Goal: Information Seeking & Learning: Find specific fact

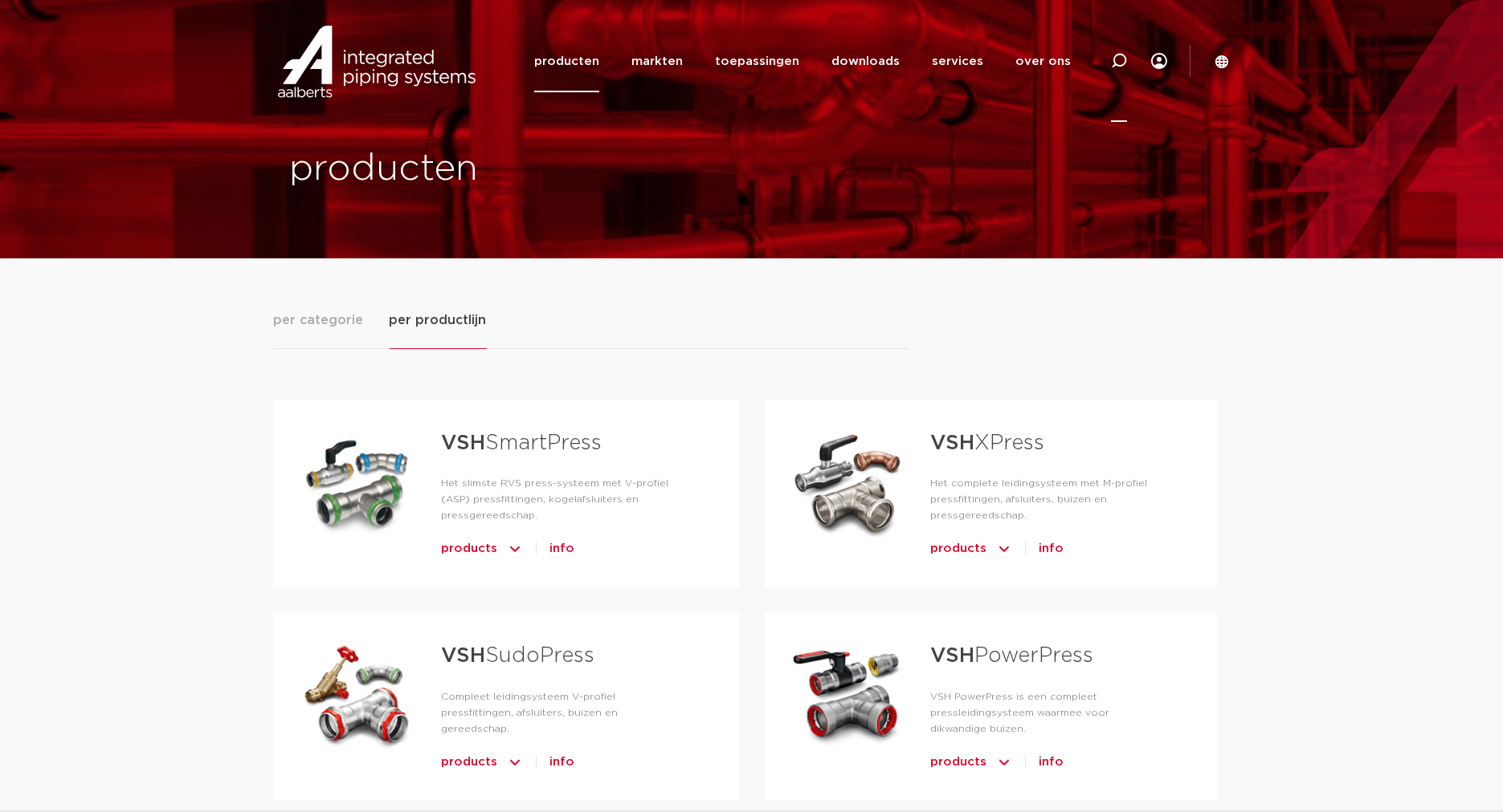
click at [1119, 62] on icon at bounding box center [1118, 61] width 16 height 16
type input "0504185"
click button "Zoeken" at bounding box center [0, 0] width 0 height 0
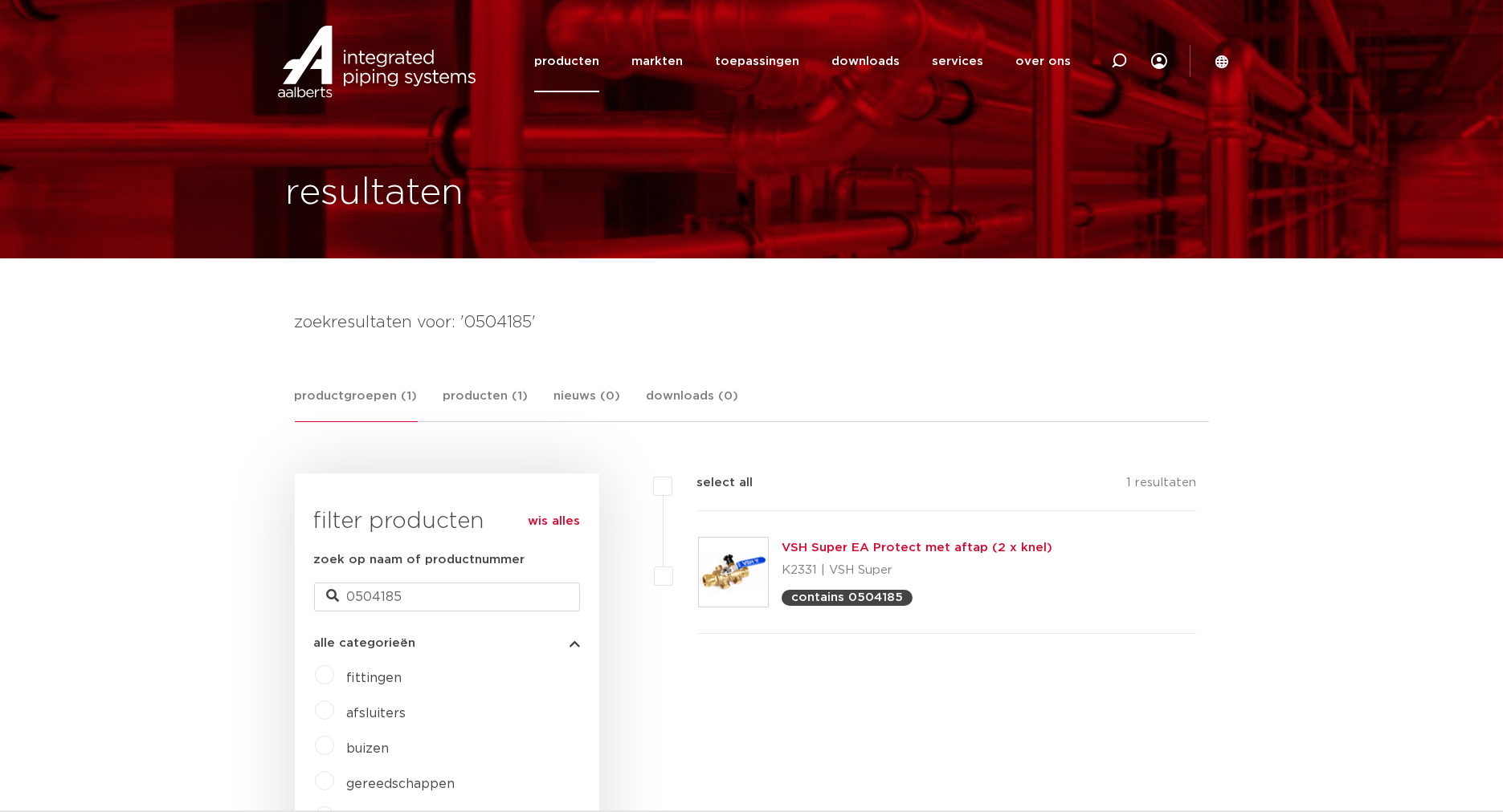
click at [955, 547] on link "VSH Super EA Protect met aftap (2 x knel)" at bounding box center [917, 548] width 271 height 12
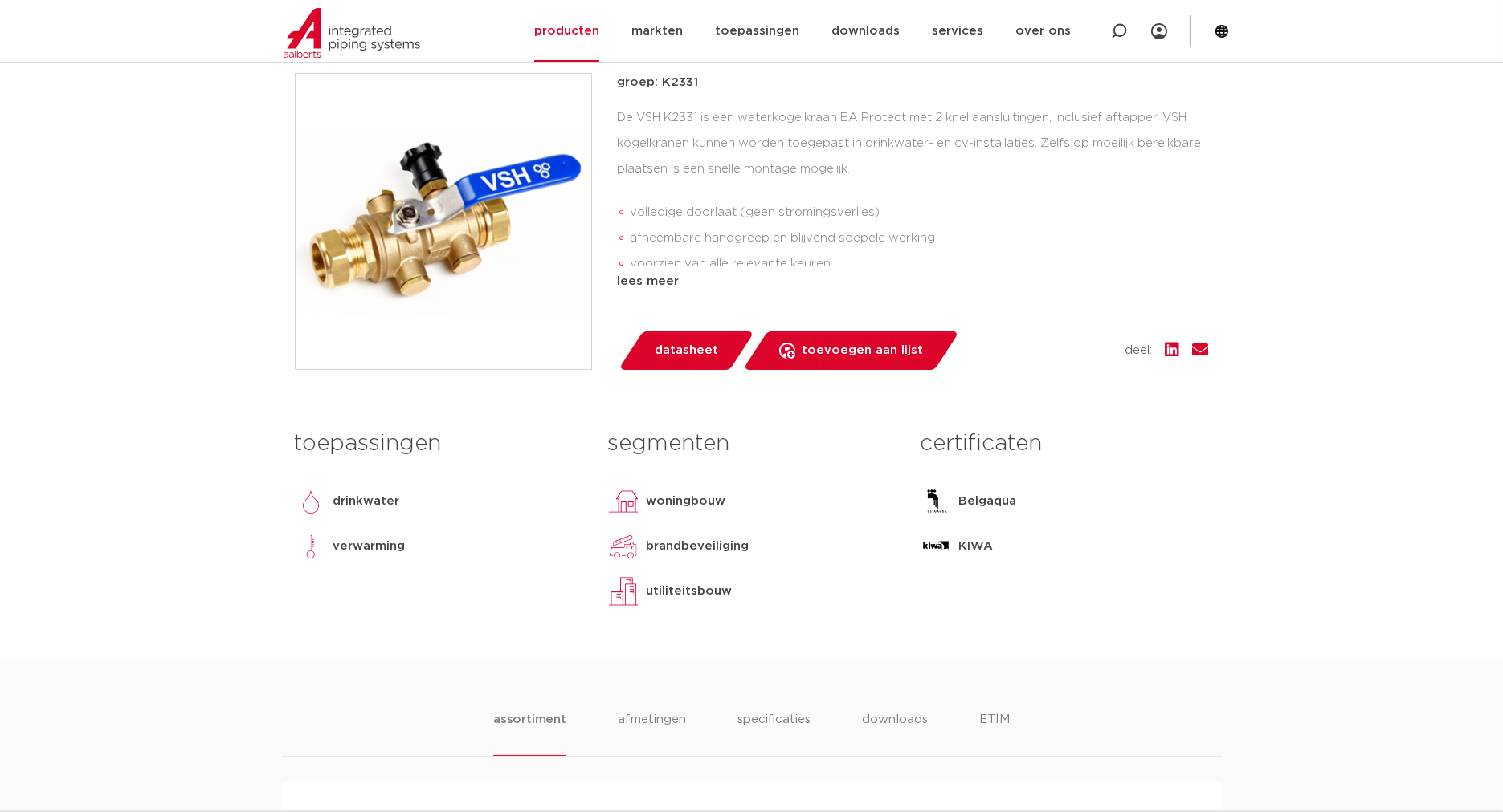
scroll to position [624, 0]
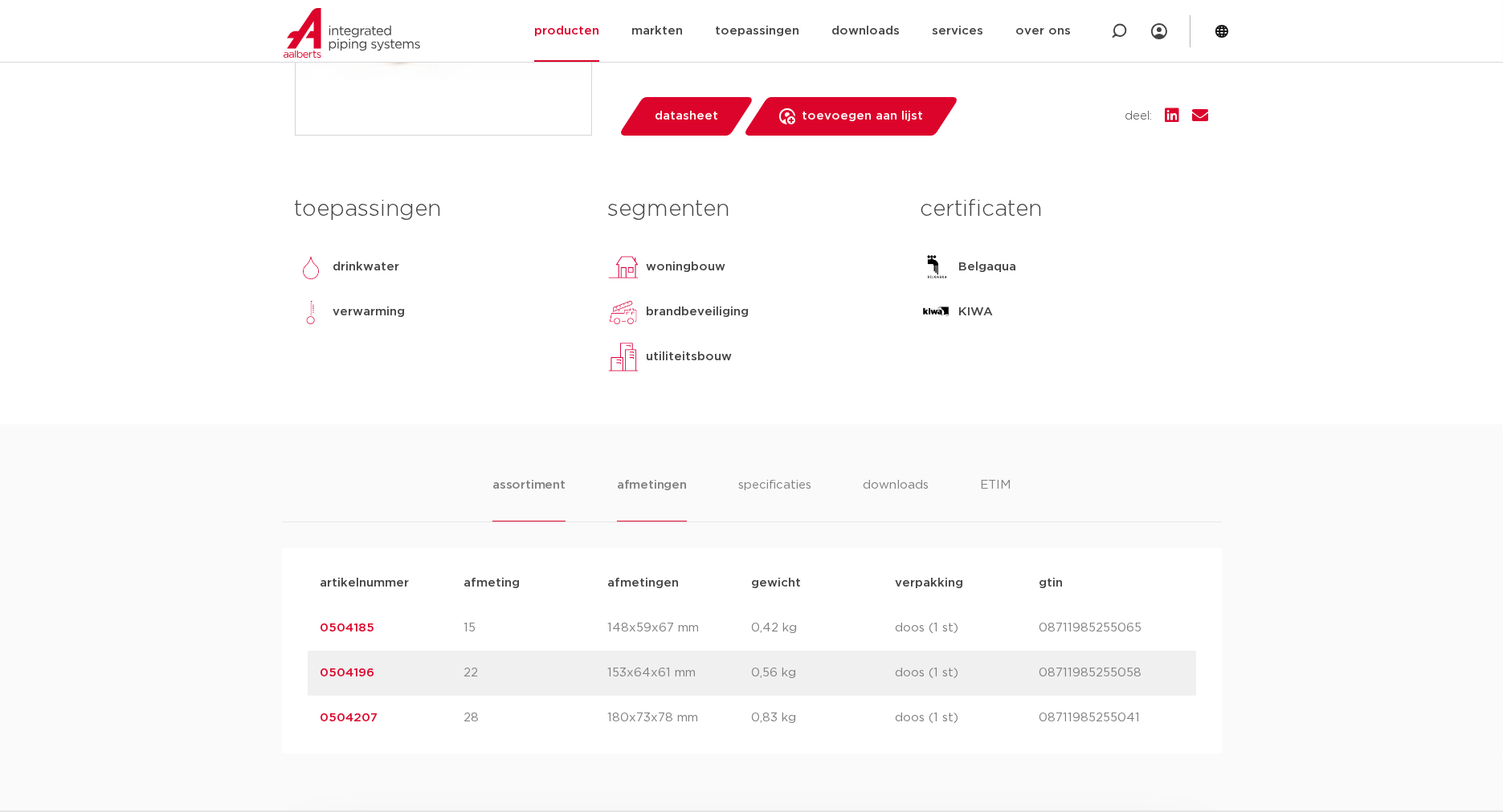
click at [644, 517] on li "afmetingen" at bounding box center [652, 499] width 70 height 45
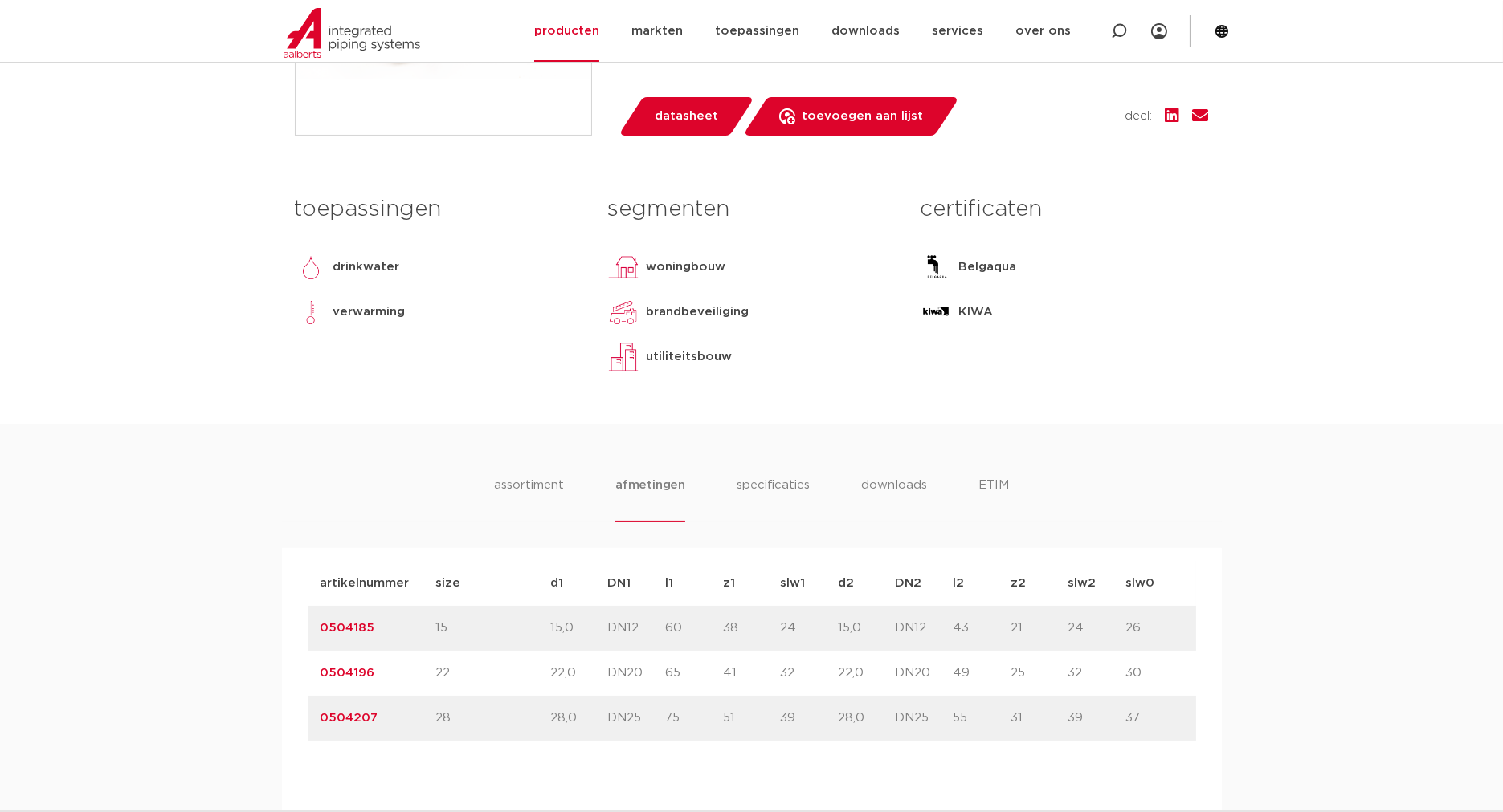
click at [341, 634] on link "0504185" at bounding box center [348, 628] width 55 height 12
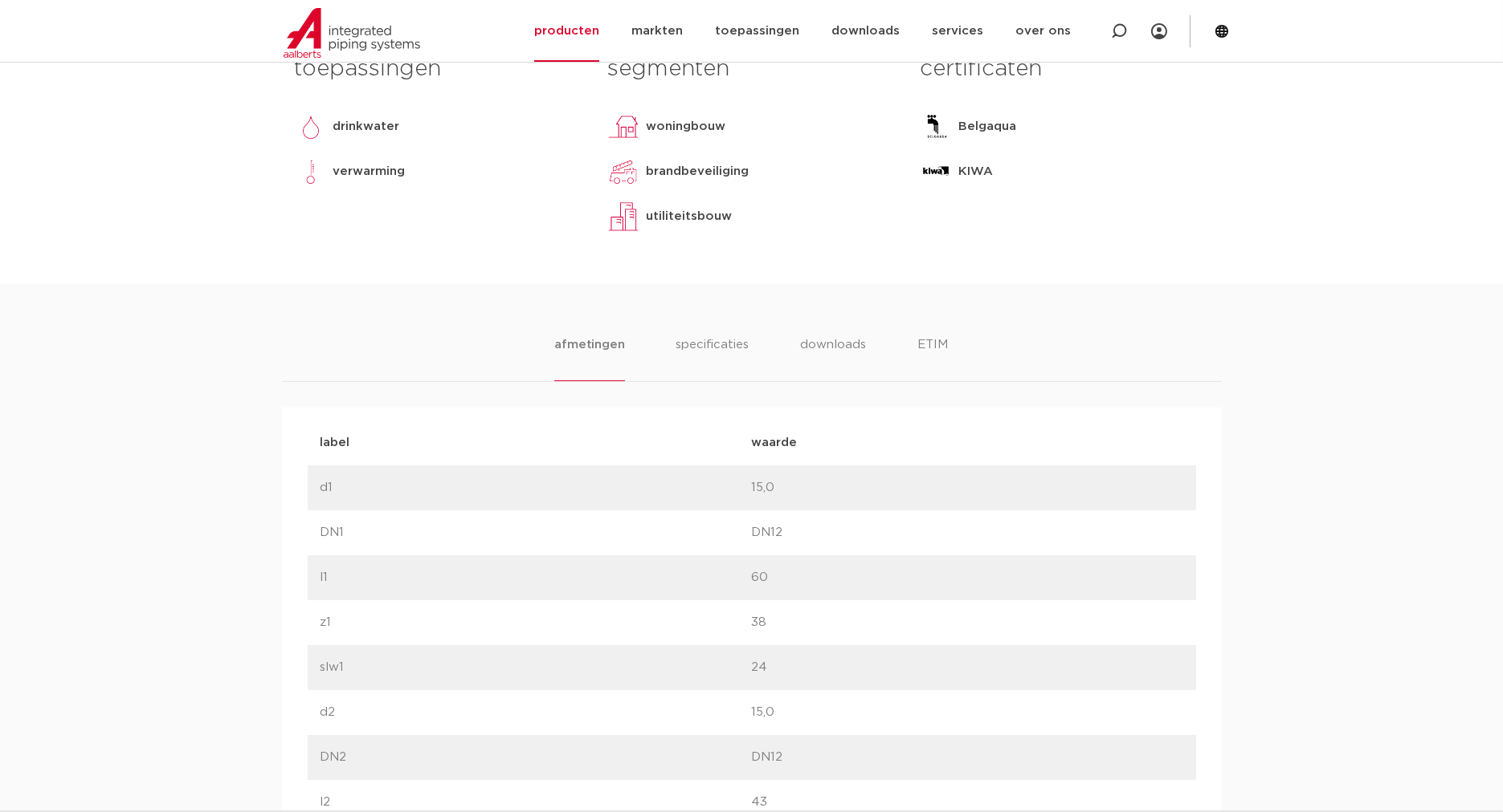
scroll to position [833, 0]
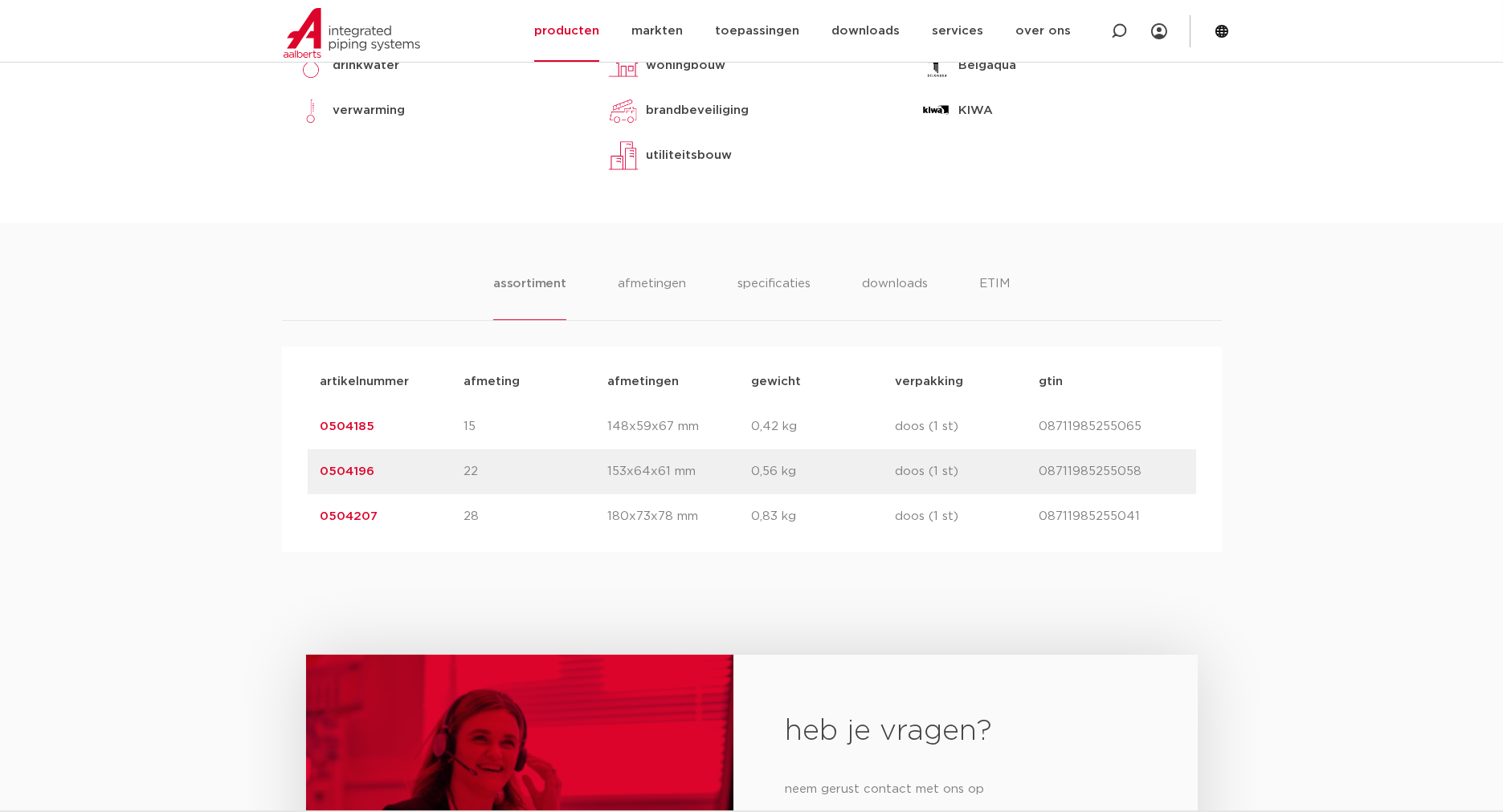
scroll to position [779, 0]
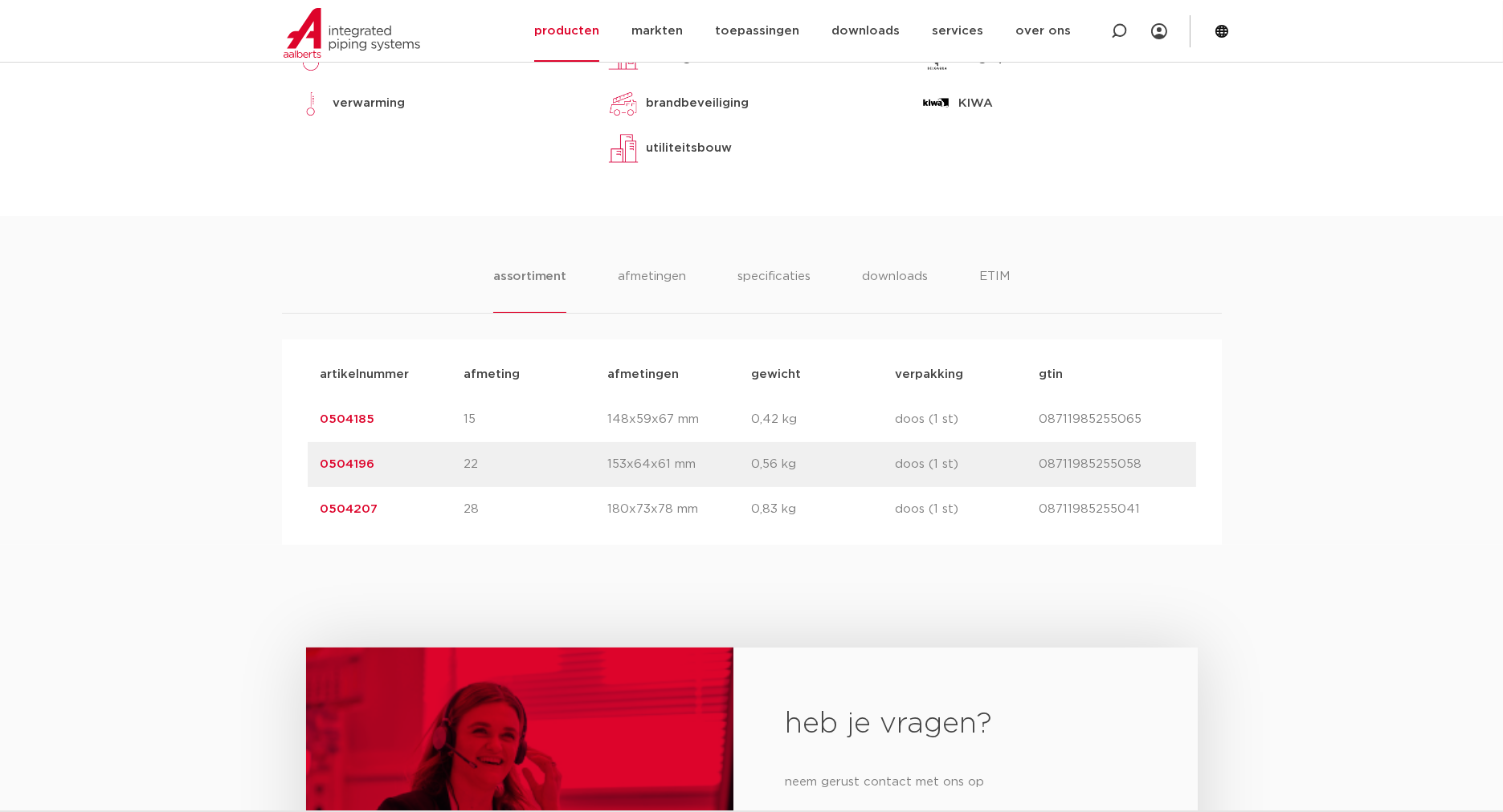
click at [344, 516] on link "0504207" at bounding box center [349, 510] width 57 height 12
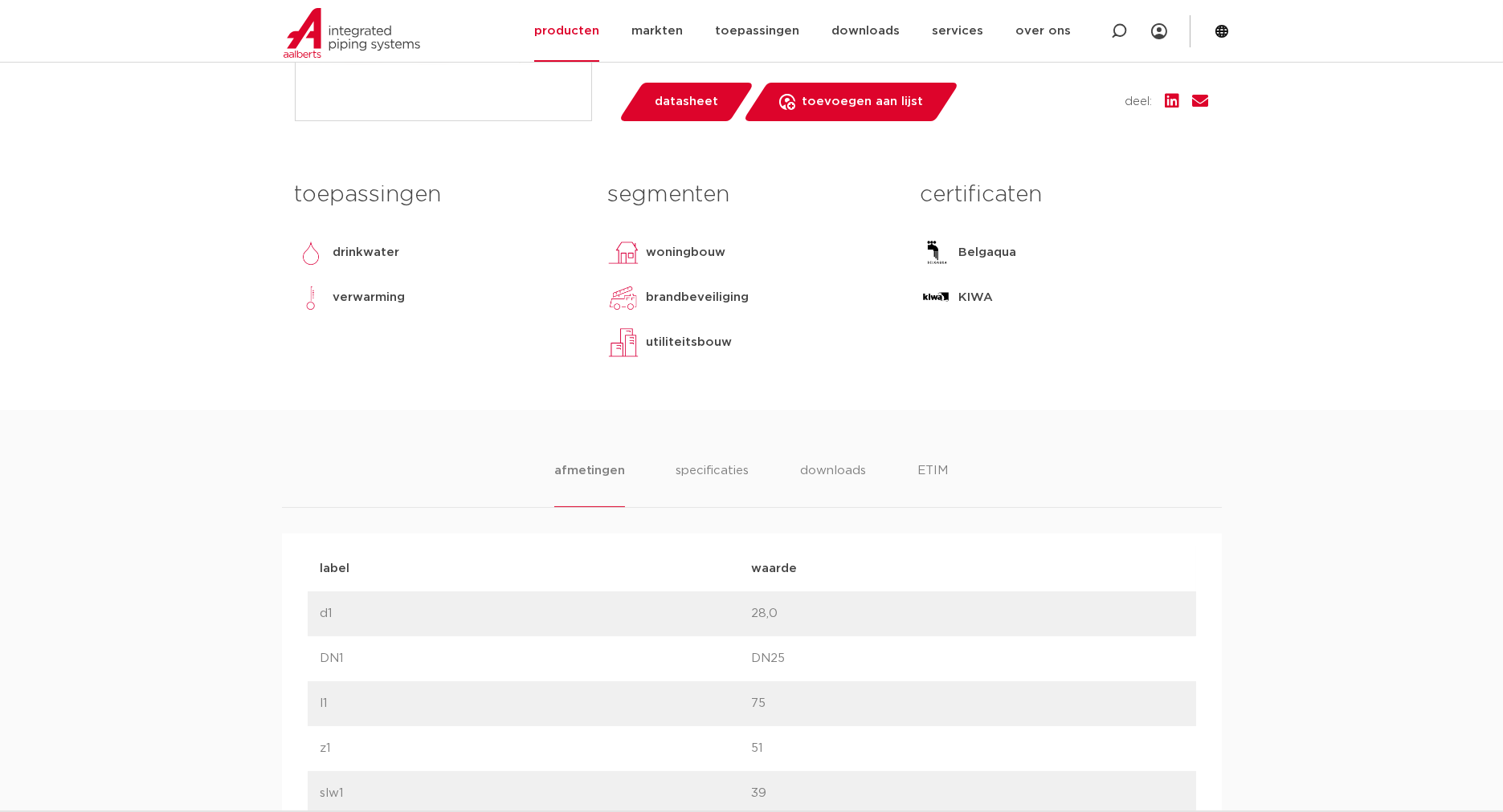
scroll to position [1041, 0]
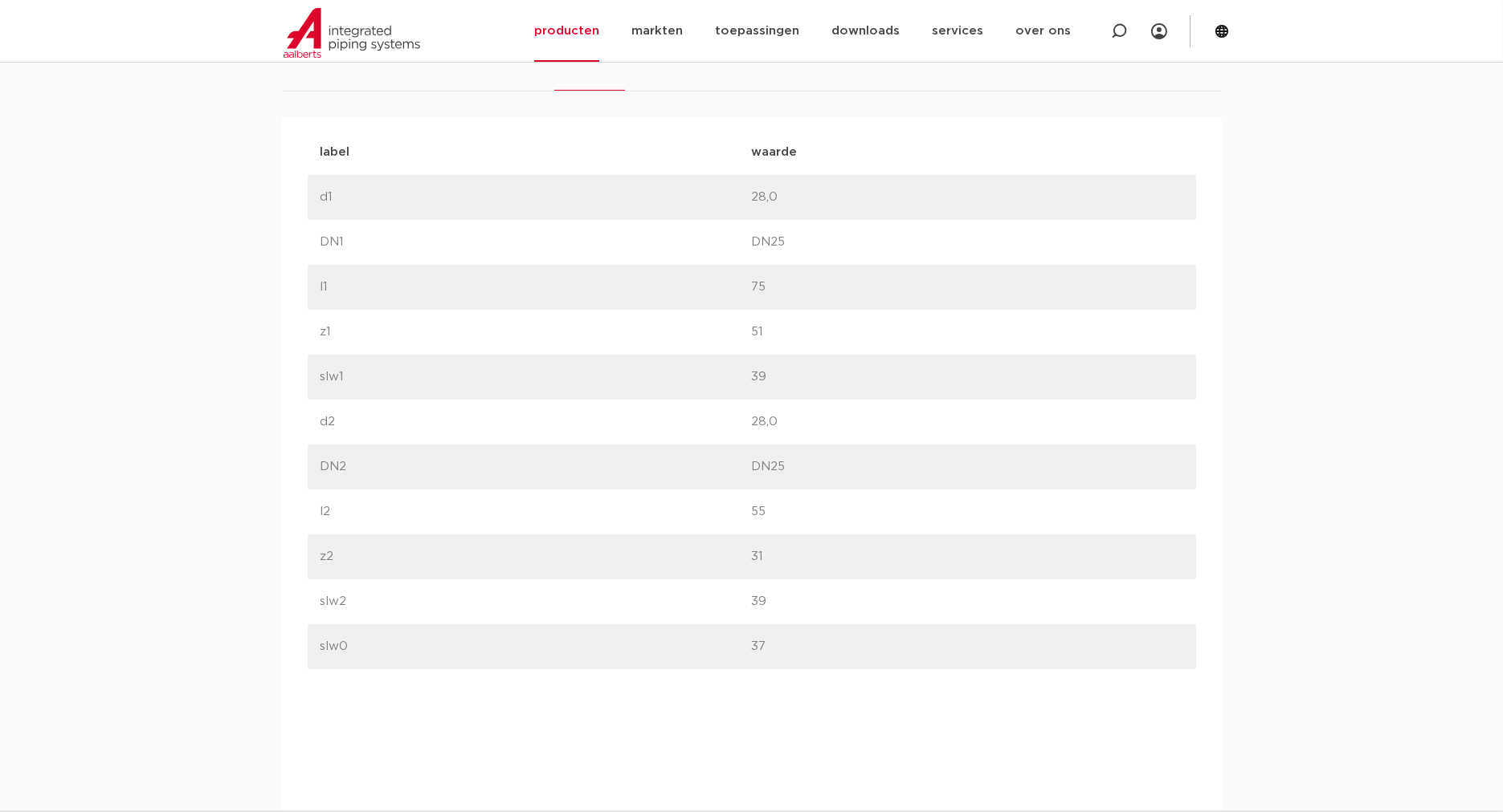
click at [525, 316] on div "label z1 waarde 51" at bounding box center [752, 332] width 889 height 45
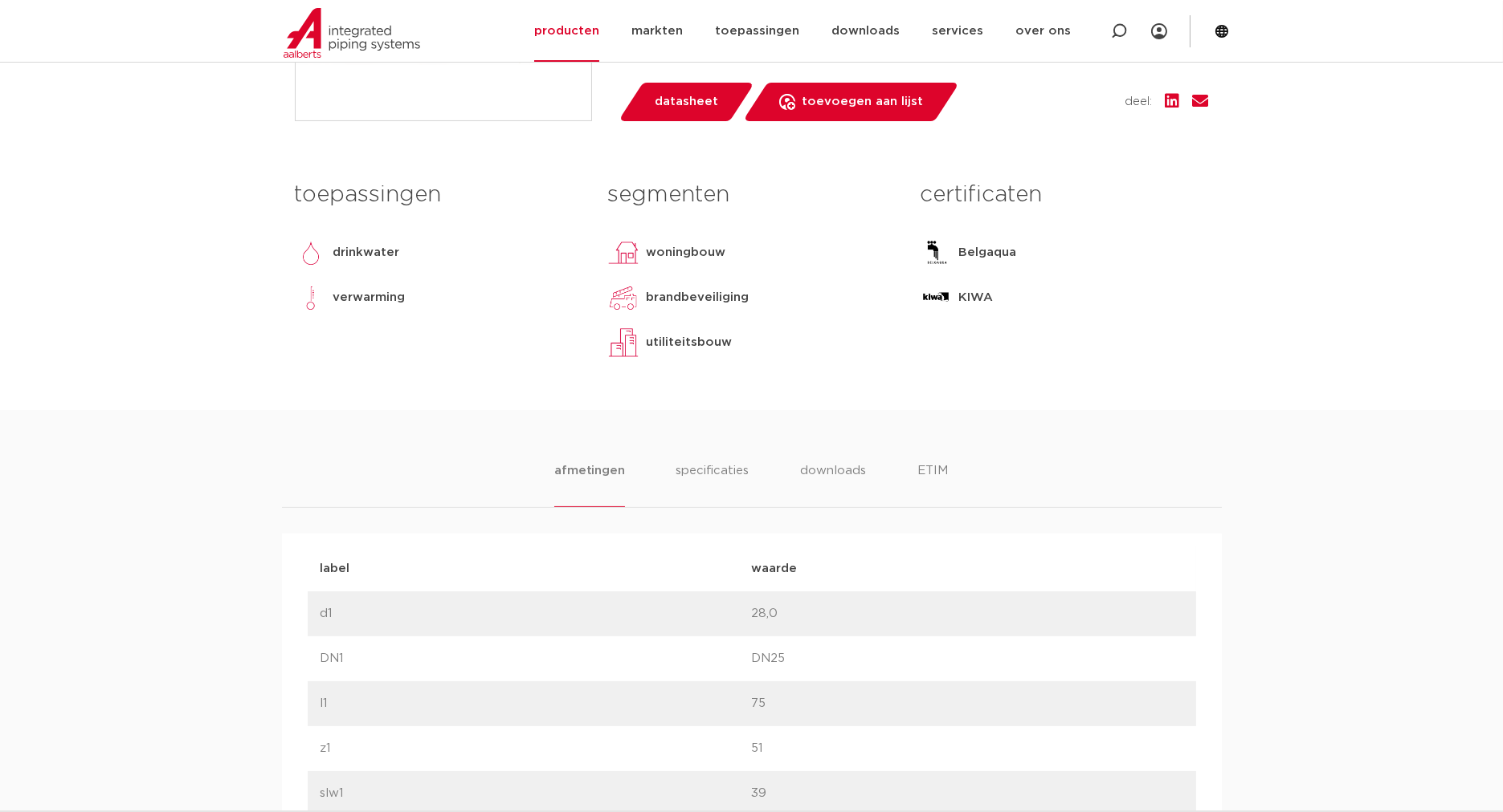
scroll to position [0, 0]
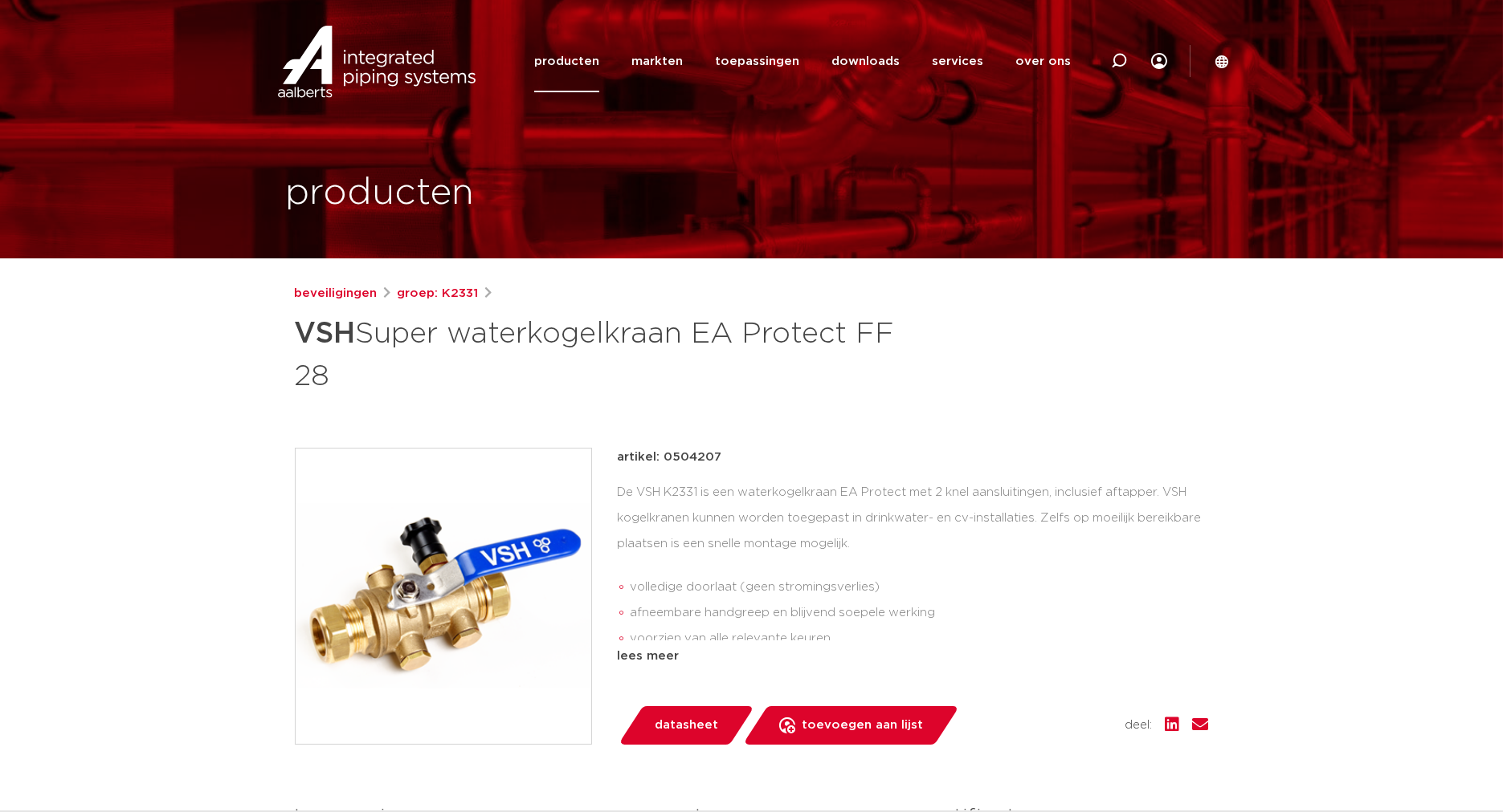
drag, startPoint x: 664, startPoint y: 456, endPoint x: 746, endPoint y: 449, distance: 82.3
click at [746, 449] on div "artikel: 0504207" at bounding box center [913, 457] width 591 height 19
copy p "0504207"
click at [975, 427] on div "beveiligingen groep: K2331 VSH Super waterkogelkraan EA Protect FF 28" at bounding box center [752, 659] width 940 height 749
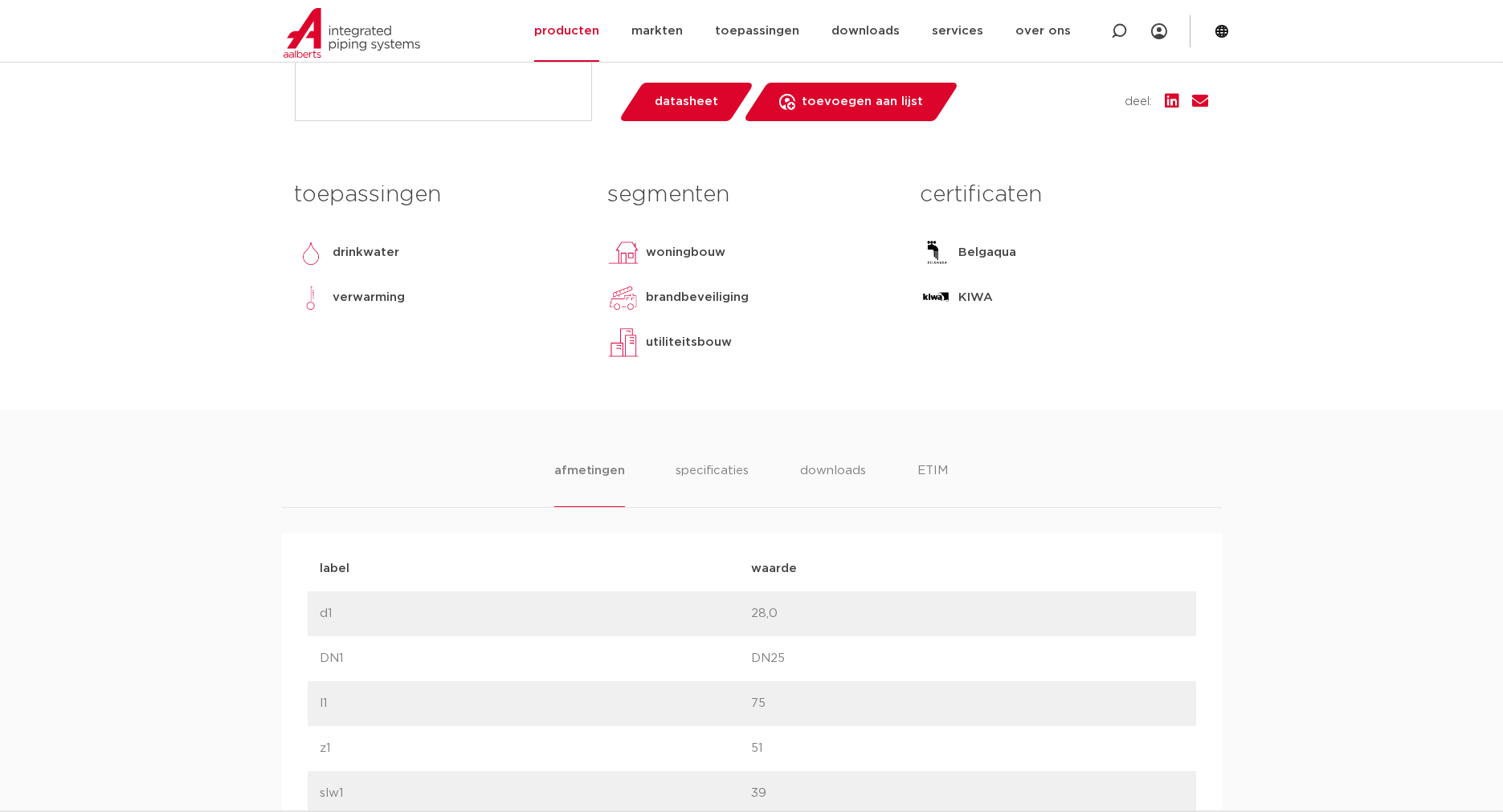
scroll to position [1041, 0]
